Goal: Transaction & Acquisition: Purchase product/service

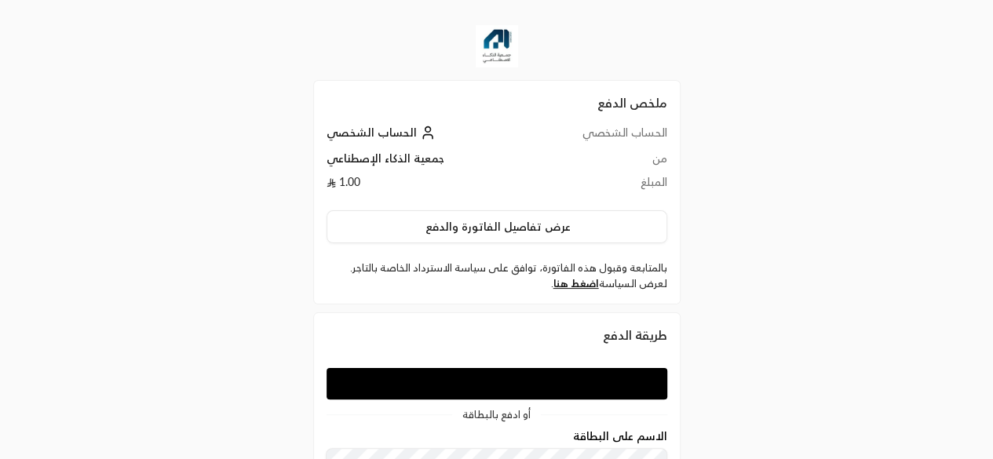
click at [777, 323] on div "ملخص الدفع الحساب الشخصي الحساب الشخصي من جمعية الذكاء الإصطناعي المبلغ 1.00 عر…" at bounding box center [496, 371] width 993 height 742
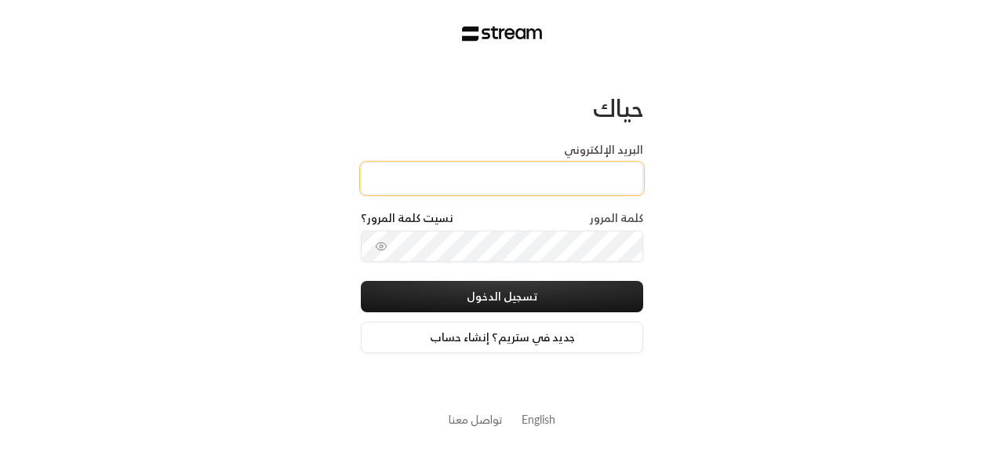
click at [510, 186] on input "البريد الإلكتروني" at bounding box center [502, 178] width 283 height 32
type input "[EMAIL_ADDRESS][DOMAIN_NAME]"
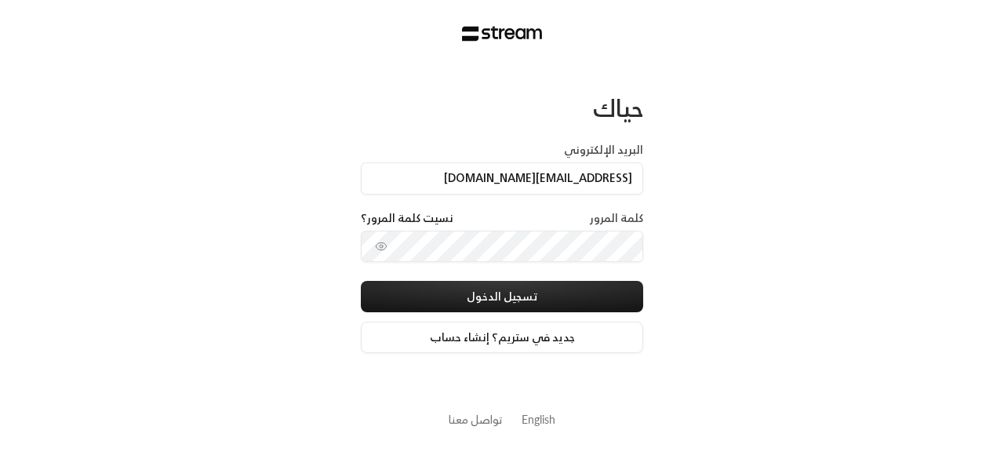
click at [486, 264] on div "كلمة المرور نسيت كلمة المرور؟" at bounding box center [502, 245] width 283 height 71
click at [361, 281] on button "تسجيل الدخول" at bounding box center [502, 296] width 283 height 31
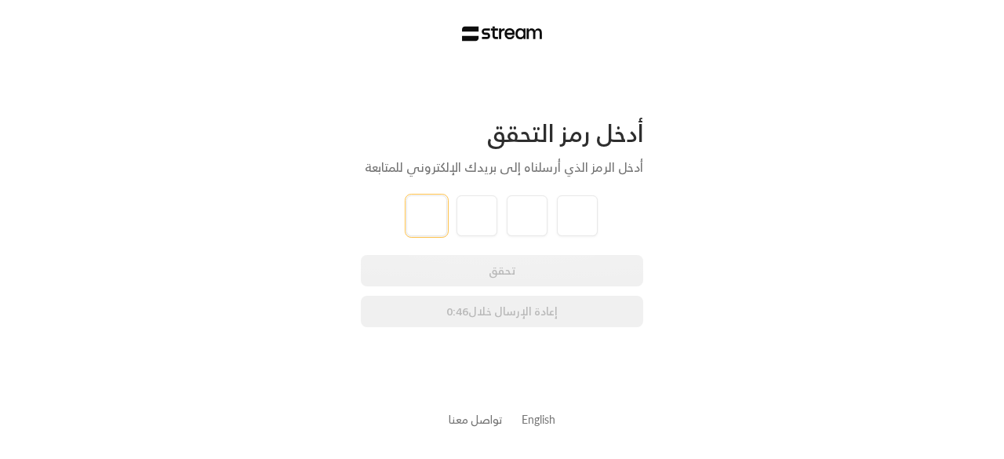
type input "1"
type input "6"
type input "9"
